Goal: Transaction & Acquisition: Subscribe to service/newsletter

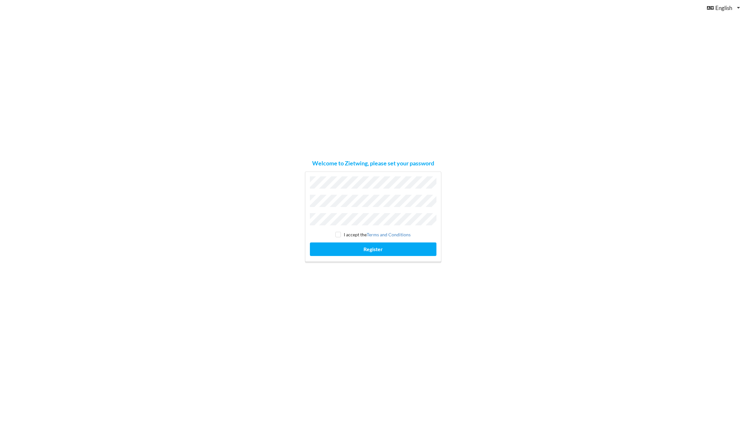
drag, startPoint x: 726, startPoint y: 105, endPoint x: 340, endPoint y: 232, distance: 405.8
click at [340, 232] on input "checkbox" at bounding box center [337, 234] width 5 height 5
checkbox input "true"
click at [365, 248] on button "Register" at bounding box center [373, 249] width 127 height 13
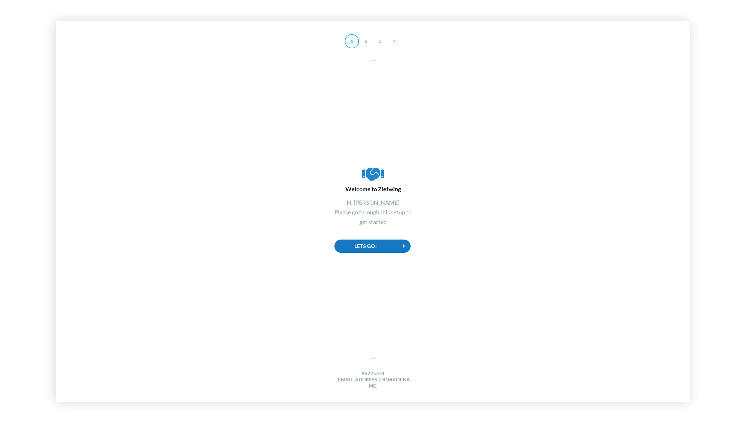
click at [383, 253] on div "Lets Go!" at bounding box center [372, 246] width 76 height 13
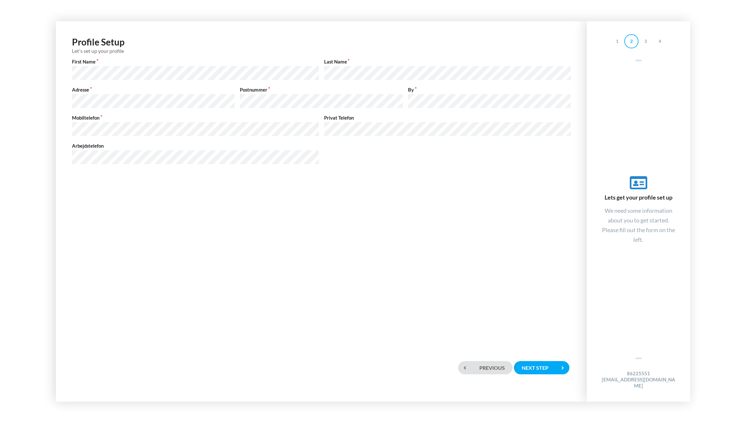
click at [358, 169] on div "Profile Setup Let's set up your profile First Name Last Name Adresse Postnummer…" at bounding box center [321, 104] width 518 height 153
click at [542, 371] on div "Next step" at bounding box center [542, 367] width 56 height 13
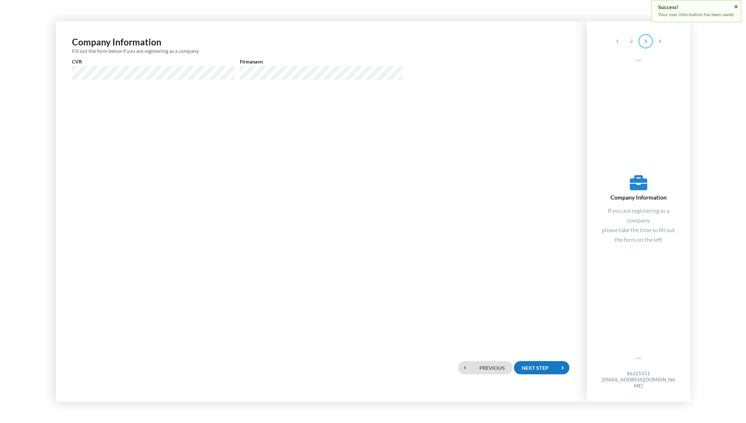
click at [528, 371] on div "Next step" at bounding box center [542, 367] width 56 height 13
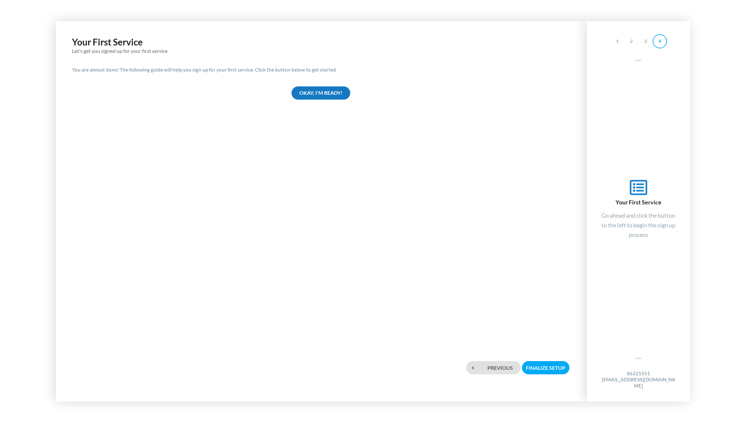
click at [331, 91] on div "Okay, I'm ready!" at bounding box center [320, 92] width 59 height 13
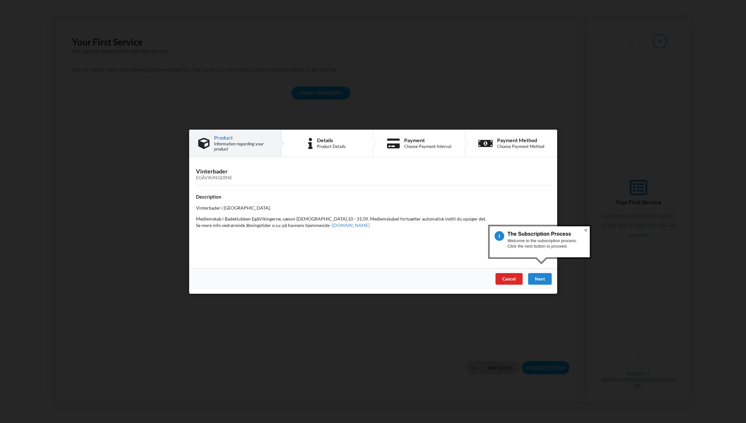
click at [541, 276] on div "Next" at bounding box center [540, 279] width 24 height 12
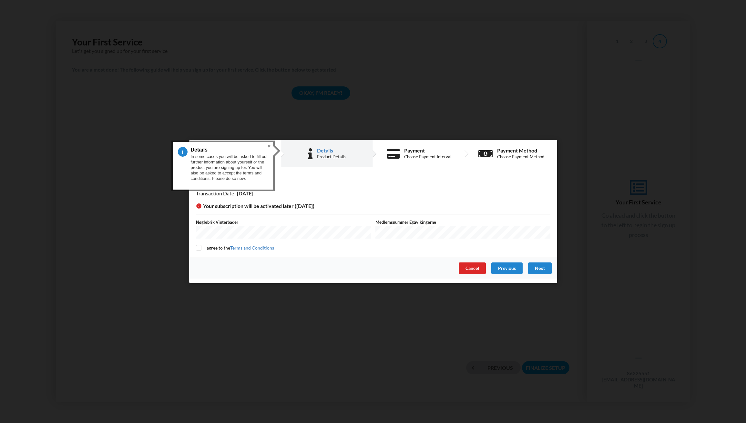
click at [201, 247] on input "checkbox" at bounding box center [198, 247] width 5 height 5
checkbox input "true"
click at [533, 267] on div "Next" at bounding box center [540, 269] width 24 height 12
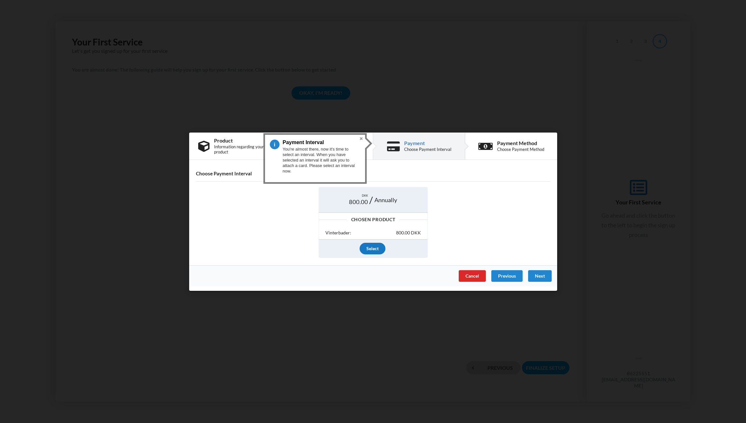
click at [374, 249] on div "Select" at bounding box center [373, 249] width 26 height 12
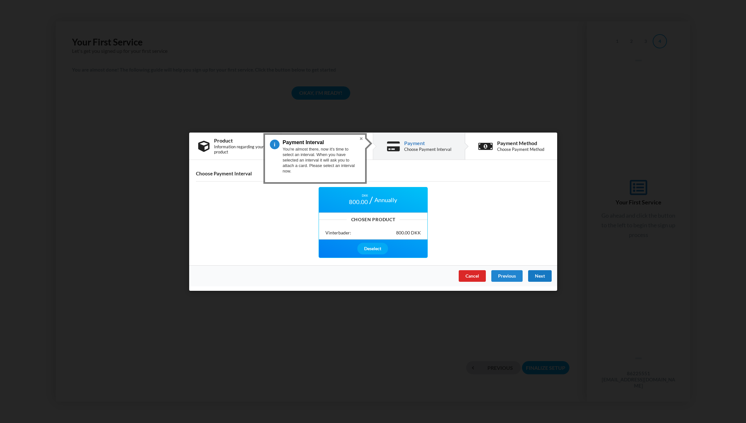
click at [543, 275] on div "Next" at bounding box center [540, 276] width 24 height 12
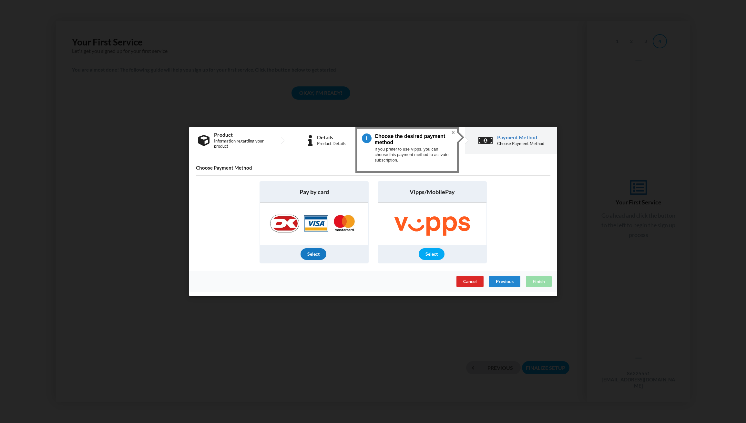
click at [314, 254] on div "Select" at bounding box center [313, 254] width 26 height 12
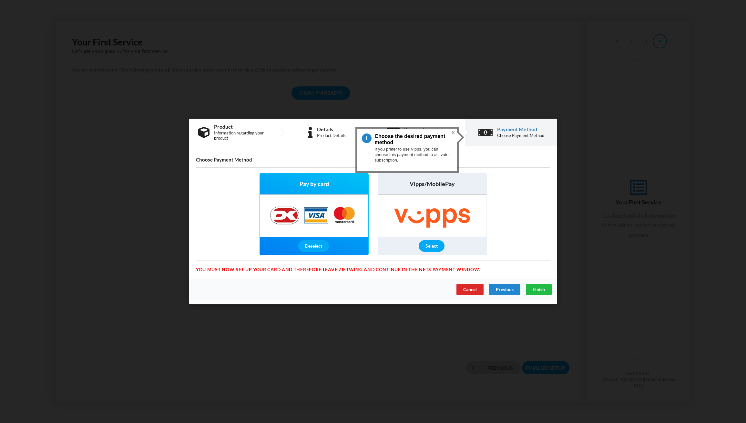
drag, startPoint x: 315, startPoint y: 249, endPoint x: 360, endPoint y: 250, distance: 45.2
click at [315, 249] on div "Deselect" at bounding box center [313, 246] width 31 height 12
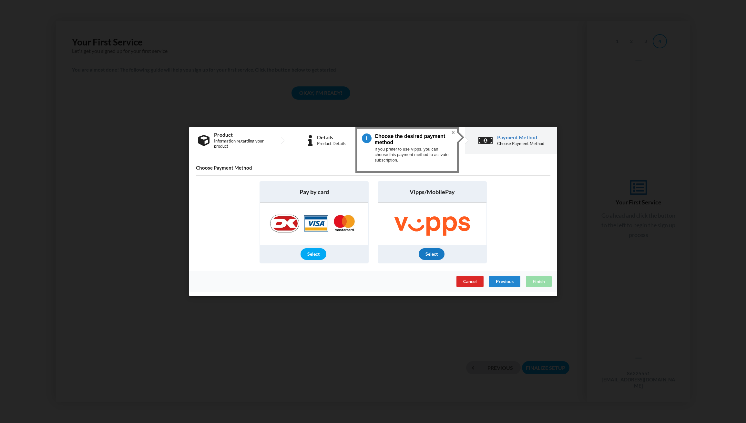
click at [429, 254] on div "Select" at bounding box center [432, 254] width 26 height 12
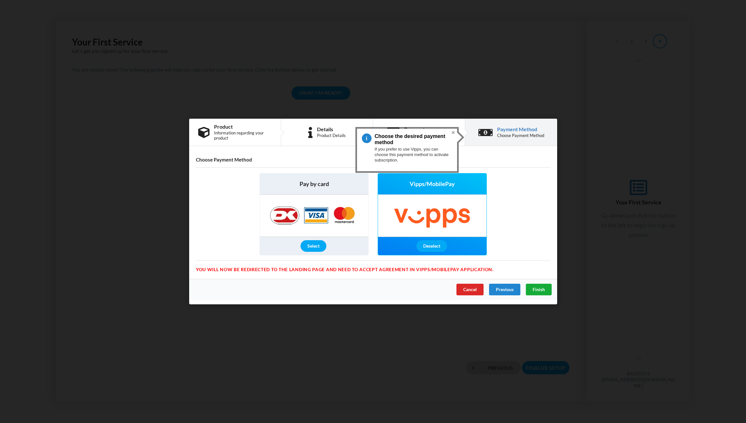
click at [542, 290] on span "Finish" at bounding box center [538, 289] width 12 height 5
drag, startPoint x: 424, startPoint y: 258, endPoint x: 423, endPoint y: 255, distance: 3.4
click at [424, 258] on div "Pay by card Select Vipps/MobilePay Deselect" at bounding box center [372, 214] width 363 height 91
click at [424, 249] on div "Deselect" at bounding box center [431, 246] width 31 height 12
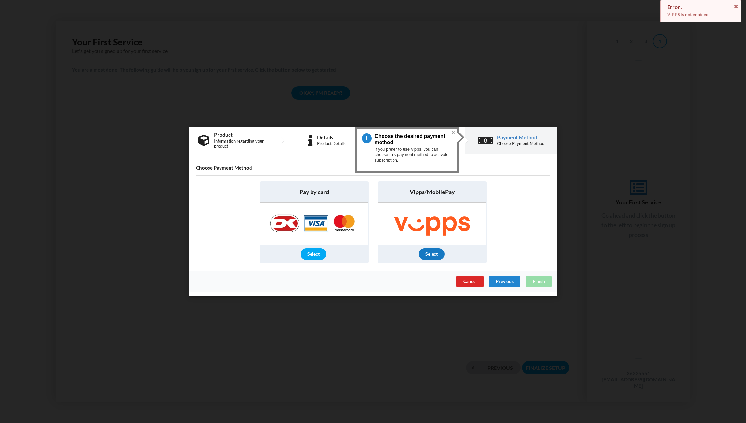
click at [431, 251] on div "Select" at bounding box center [432, 254] width 26 height 12
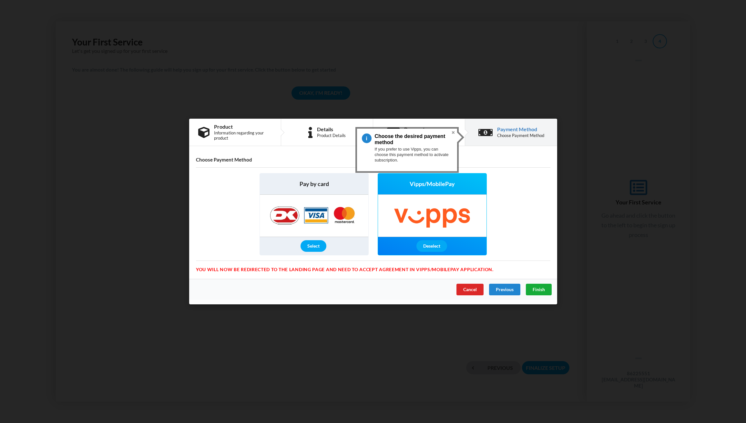
click at [538, 290] on span "Finish" at bounding box center [538, 289] width 12 height 5
click at [322, 242] on div "Select" at bounding box center [313, 246] width 26 height 12
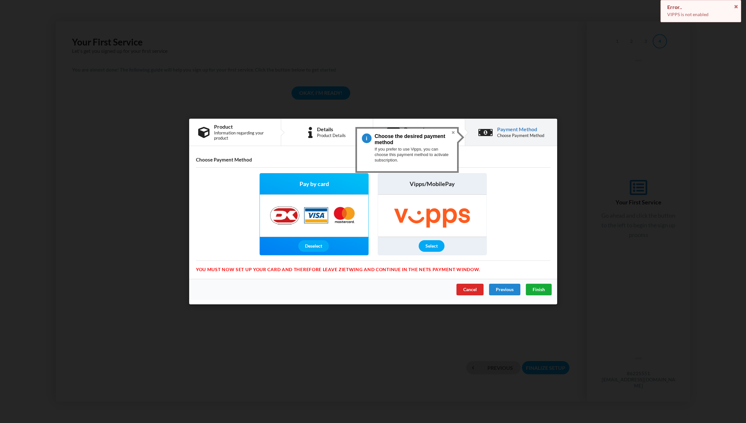
click at [536, 287] on span "Finish" at bounding box center [538, 289] width 12 height 5
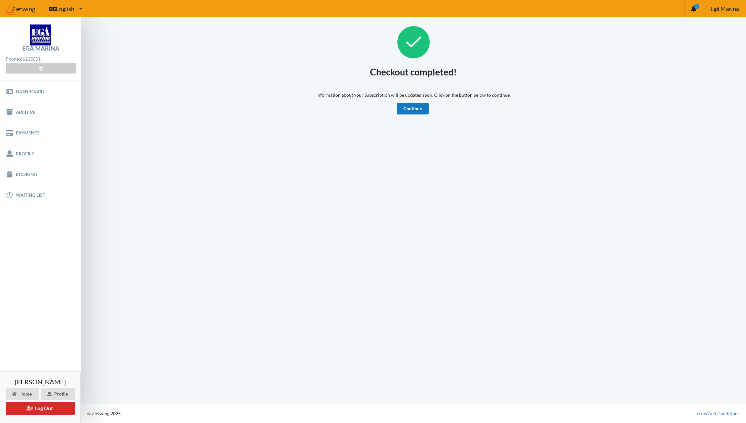
scroll to position [0, 0]
click at [411, 111] on link "Continue" at bounding box center [413, 109] width 32 height 12
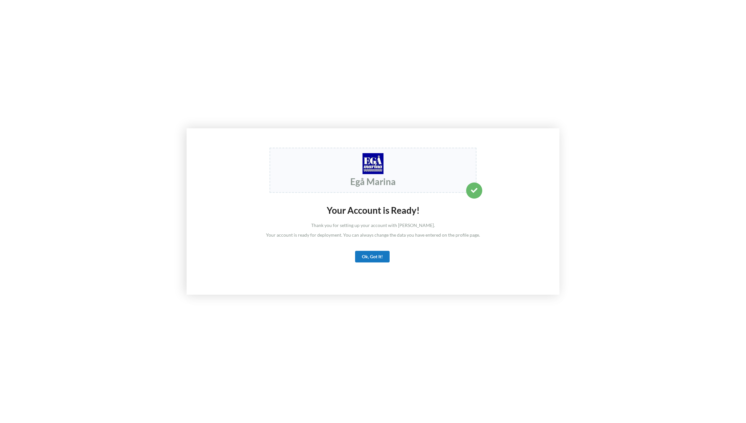
click at [369, 256] on div "Ok, Got It!" at bounding box center [372, 257] width 35 height 12
